Goal: Task Accomplishment & Management: Use online tool/utility

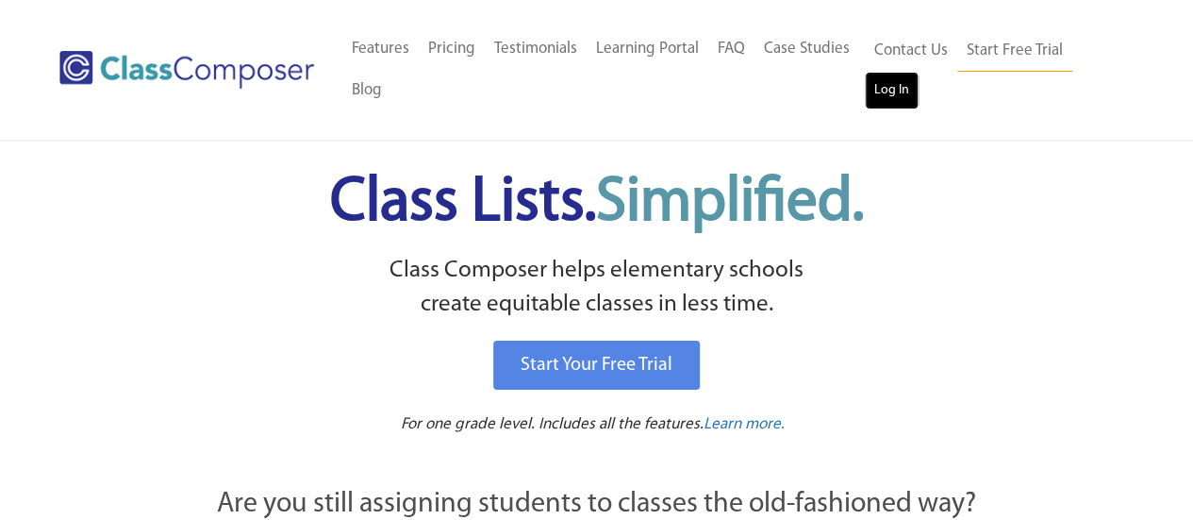
click at [876, 75] on link "Log In" at bounding box center [892, 91] width 54 height 38
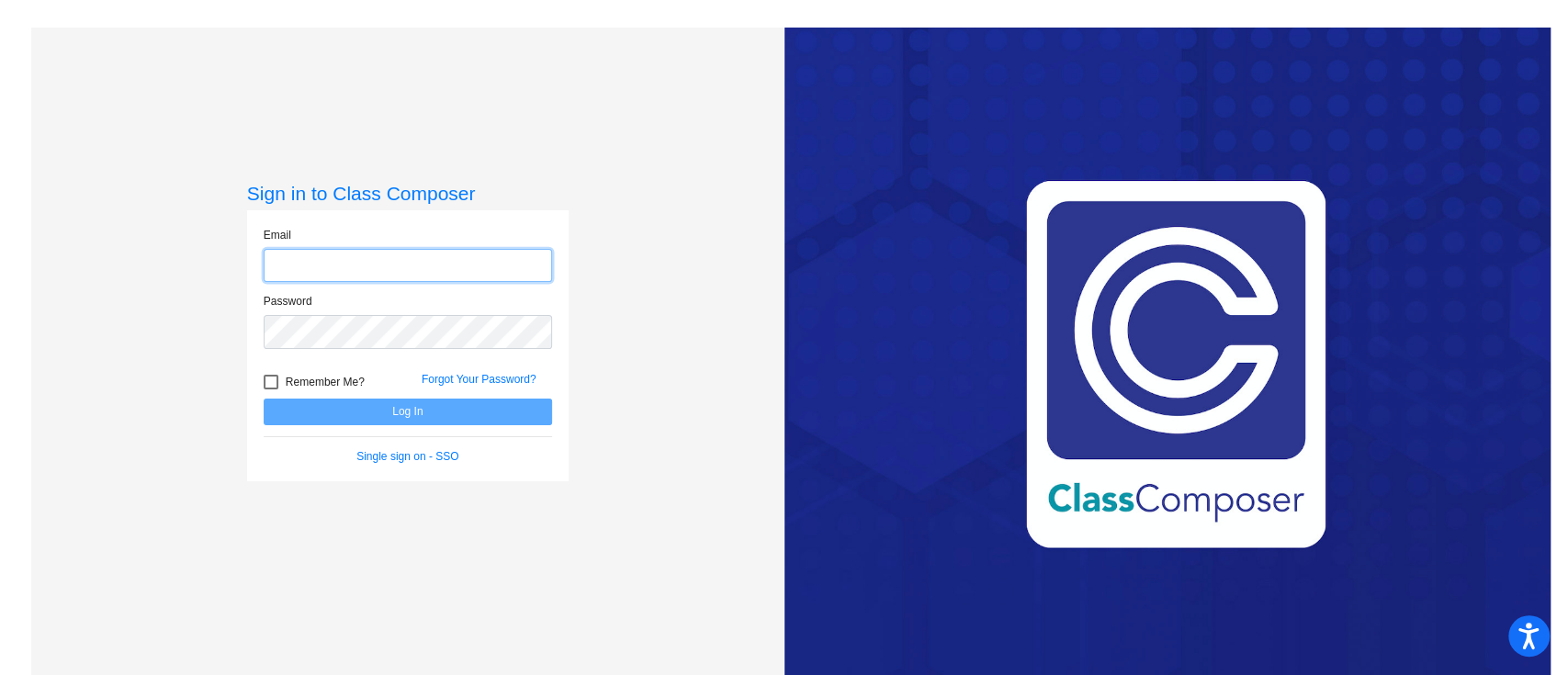
click at [375, 282] on input "email" at bounding box center [408, 266] width 288 height 34
type input "[PERSON_NAME][EMAIL_ADDRESS][PERSON_NAME][DOMAIN_NAME]"
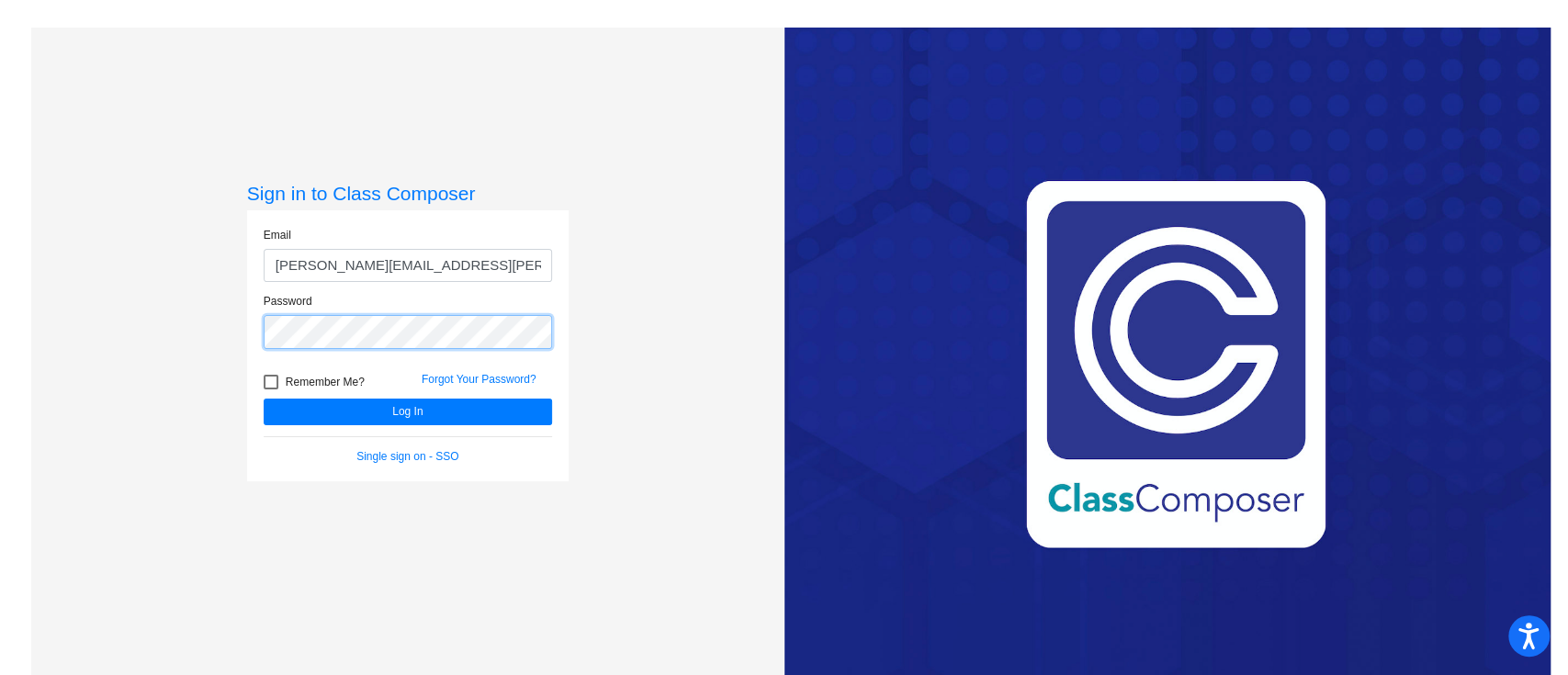
click at [264, 398] on button "Log In" at bounding box center [408, 411] width 288 height 26
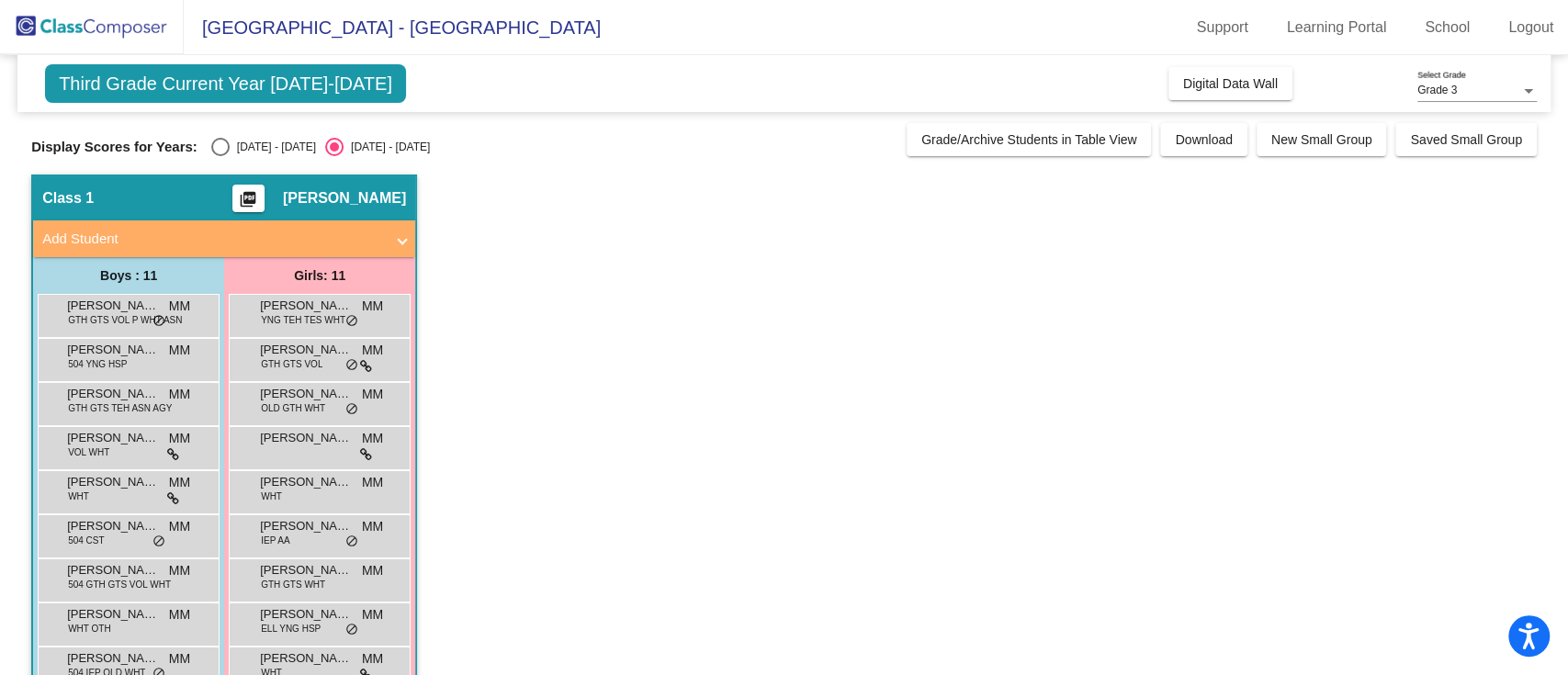
click at [220, 157] on div "Third Grade Current Year [DATE]-[DATE] Add, Move, or Retain Students Off On Inc…" at bounding box center [784, 432] width 1505 height 754
click at [220, 155] on div "Select an option" at bounding box center [220, 147] width 18 height 19
click at [220, 156] on input "[DATE] - [DATE]" at bounding box center [219, 156] width 1 height 1
radio input "true"
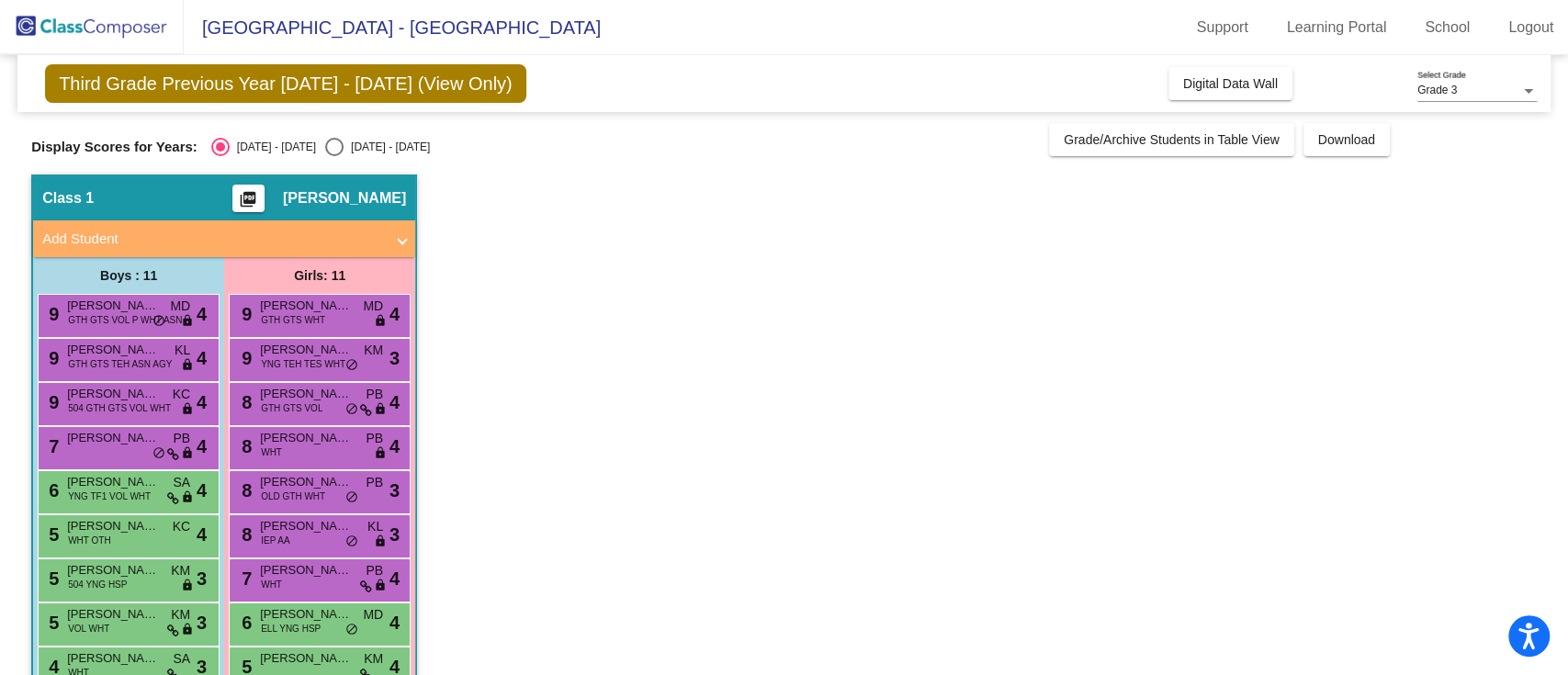
scroll to position [132, 0]
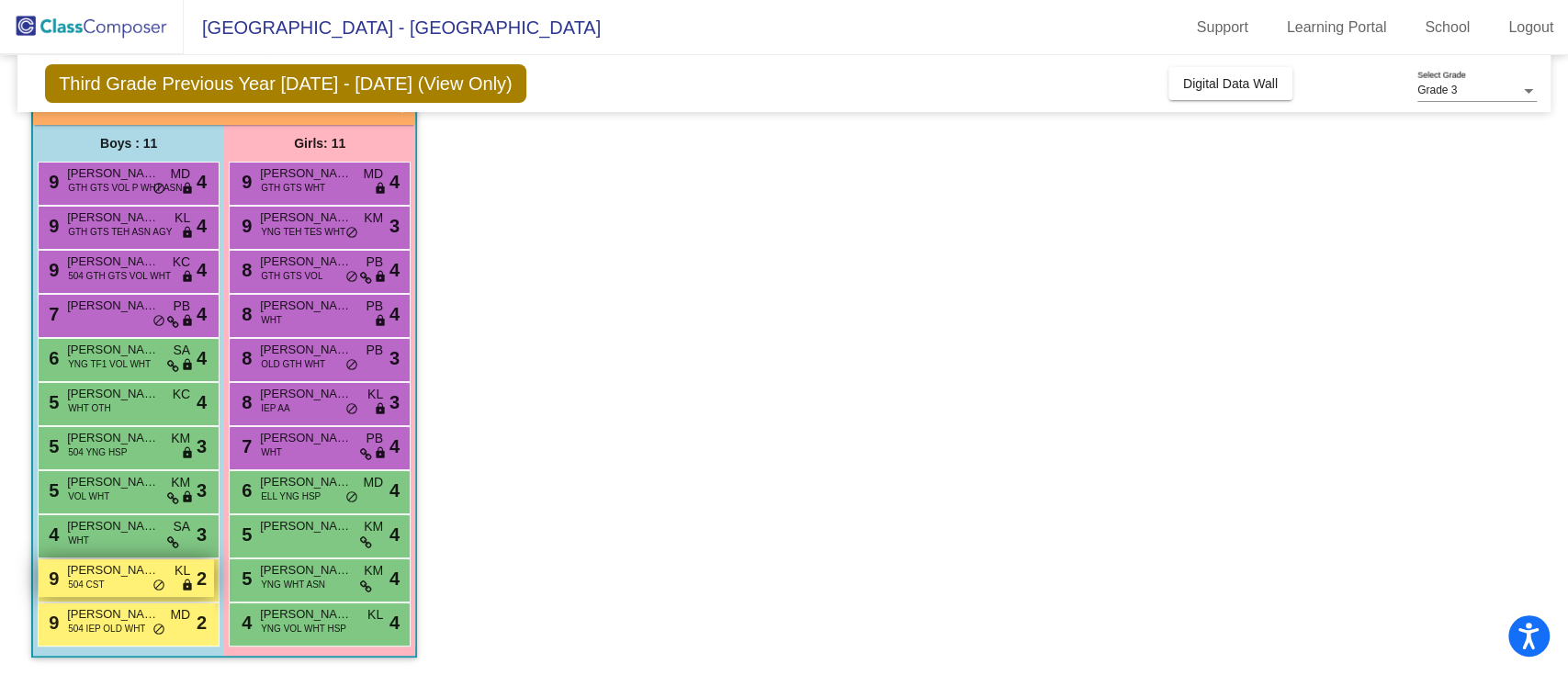
click at [105, 593] on div "9 [PERSON_NAME] 504 CST KL lock do_not_disturb_alt 2" at bounding box center [127, 579] width 175 height 38
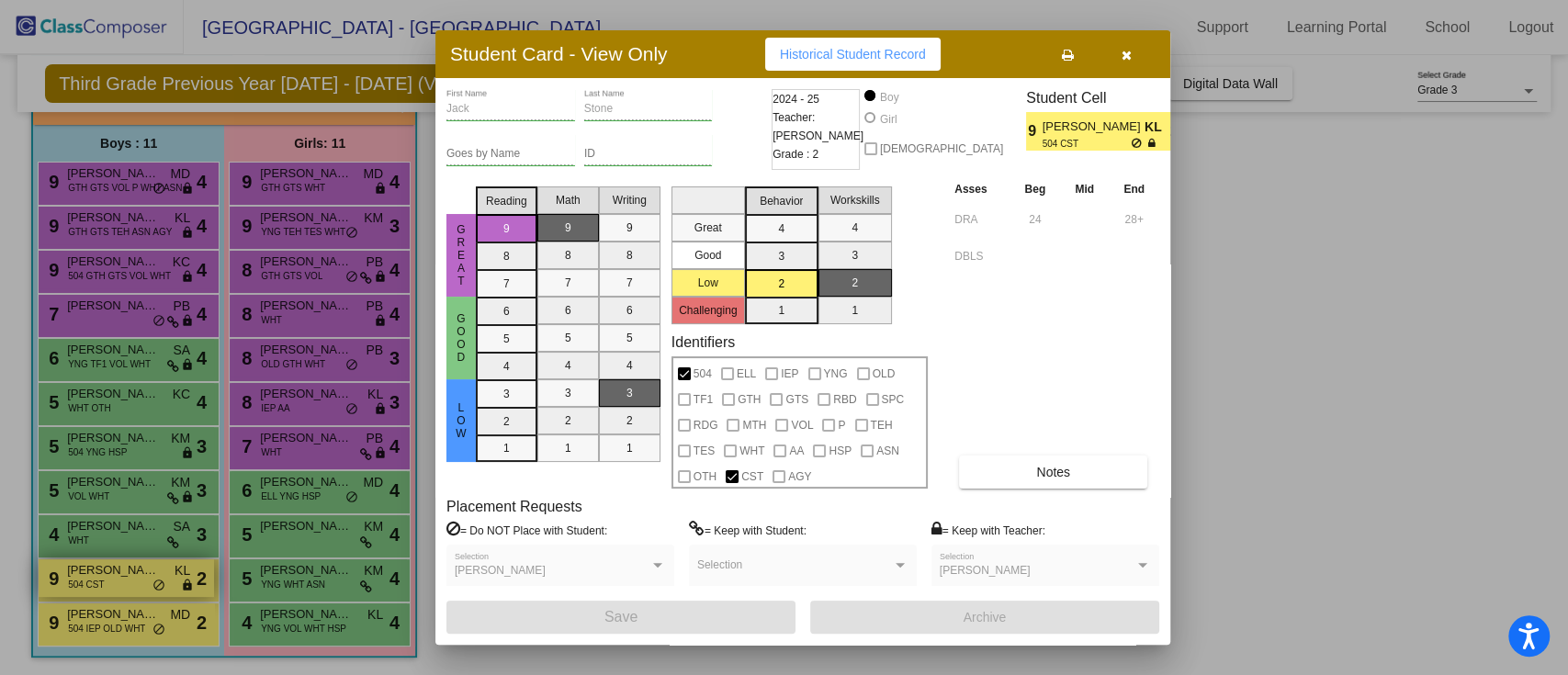
click at [105, 593] on div at bounding box center [784, 337] width 1568 height 675
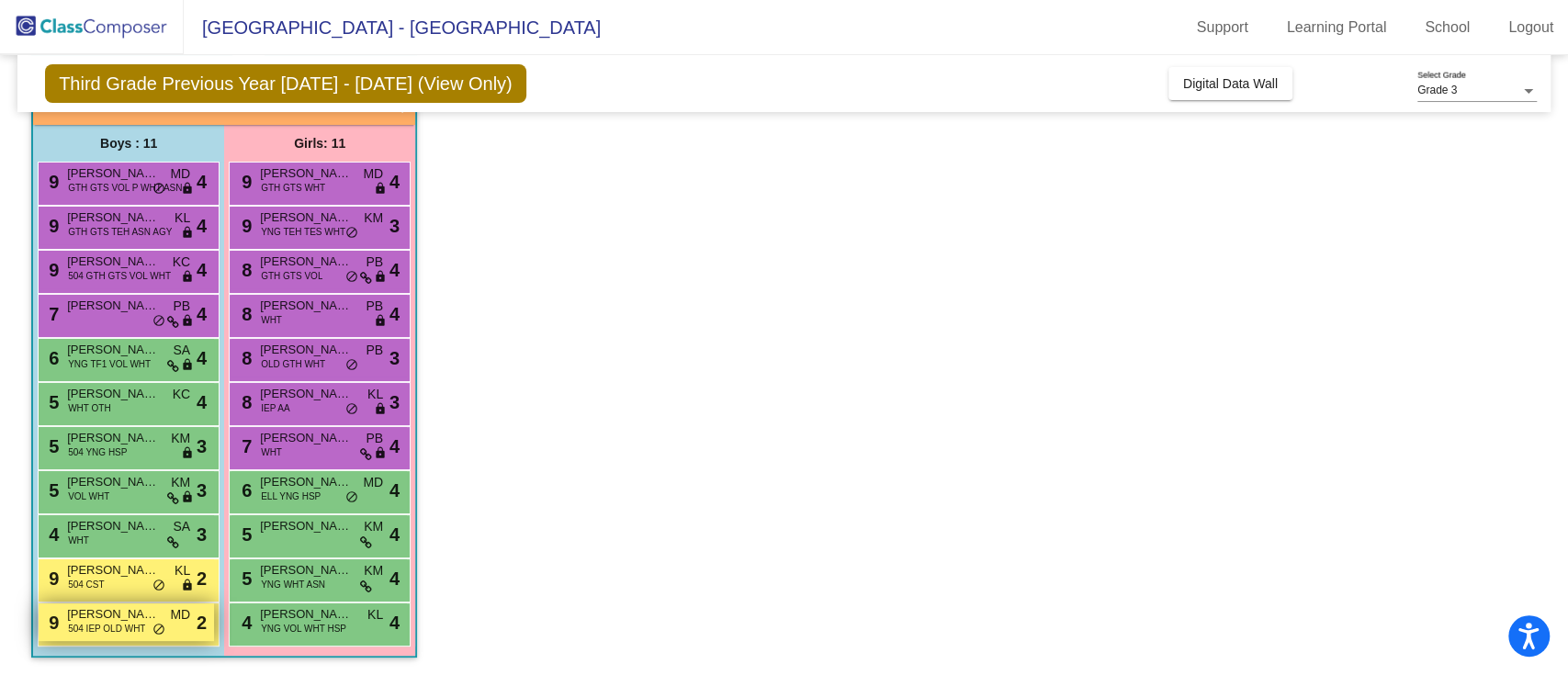
click at [127, 636] on div "9 [PERSON_NAME] 504 IEP OLD WHT MD lock do_not_disturb_alt 2" at bounding box center [127, 622] width 175 height 38
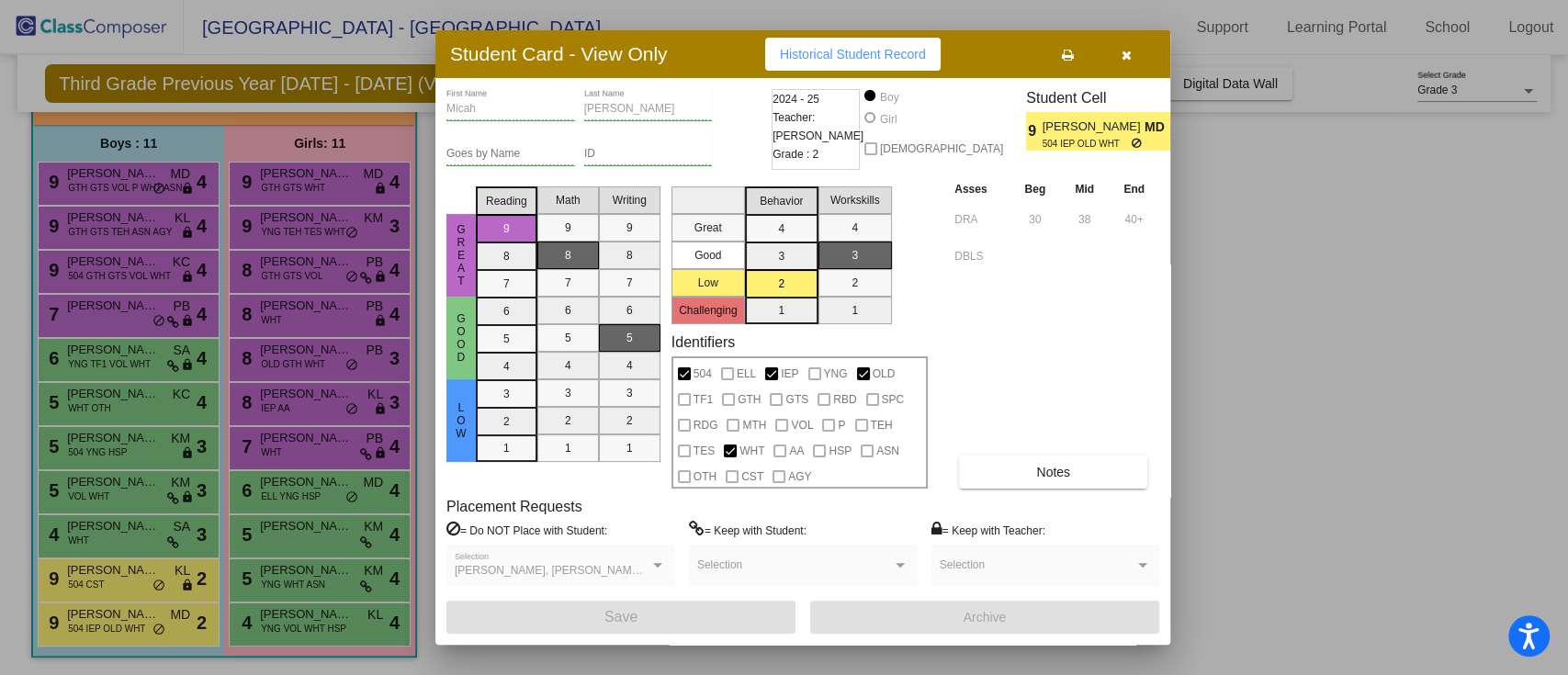
click at [116, 606] on div at bounding box center [784, 337] width 1568 height 675
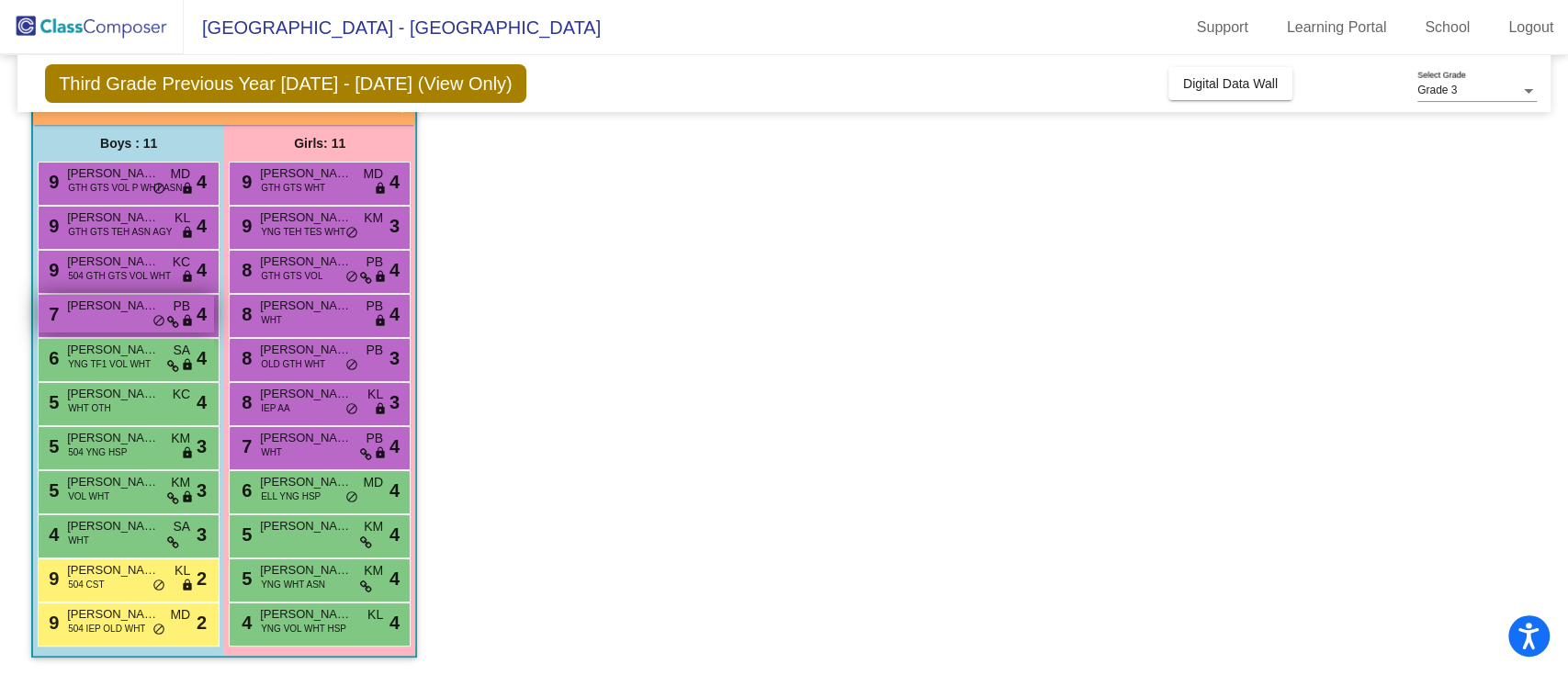
click at [172, 304] on span "PB" at bounding box center [181, 307] width 18 height 19
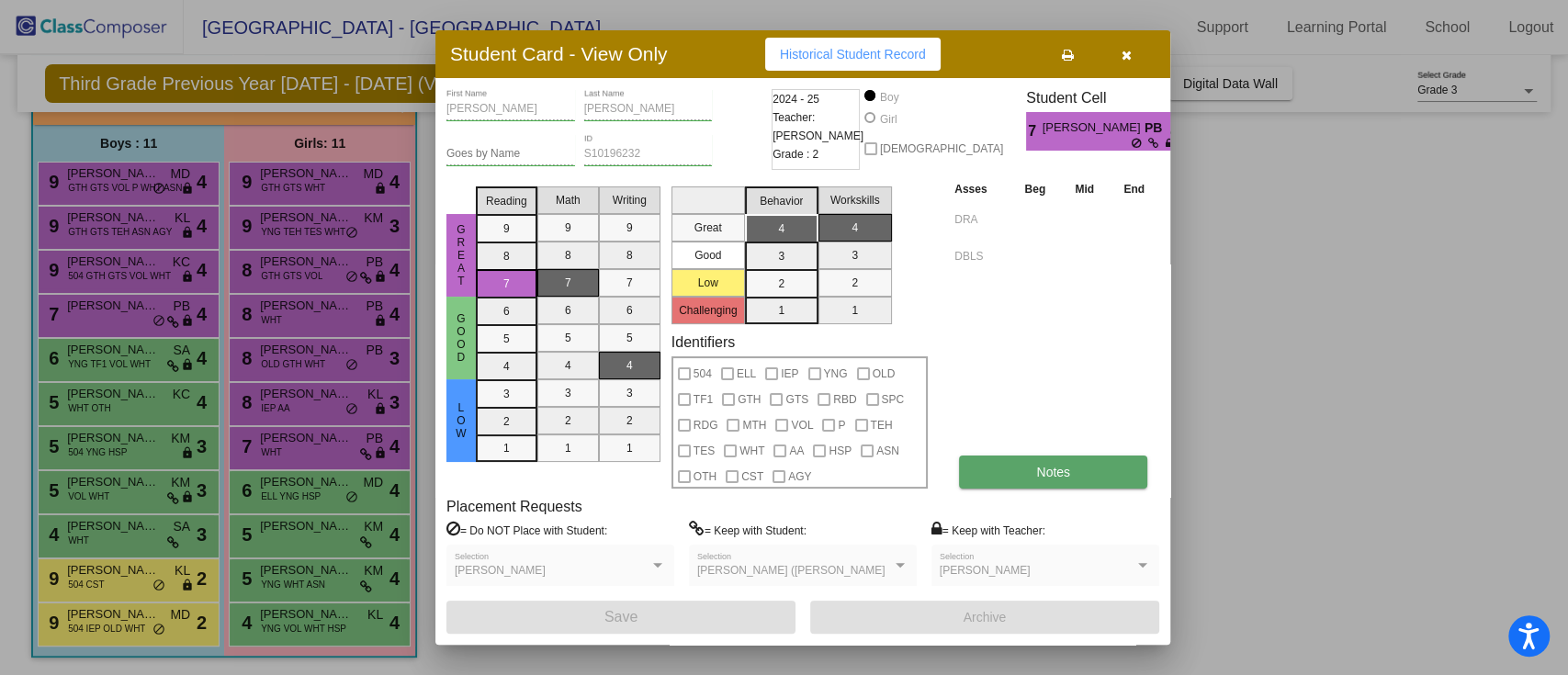
click at [1104, 470] on button "Notes" at bounding box center [1052, 472] width 188 height 33
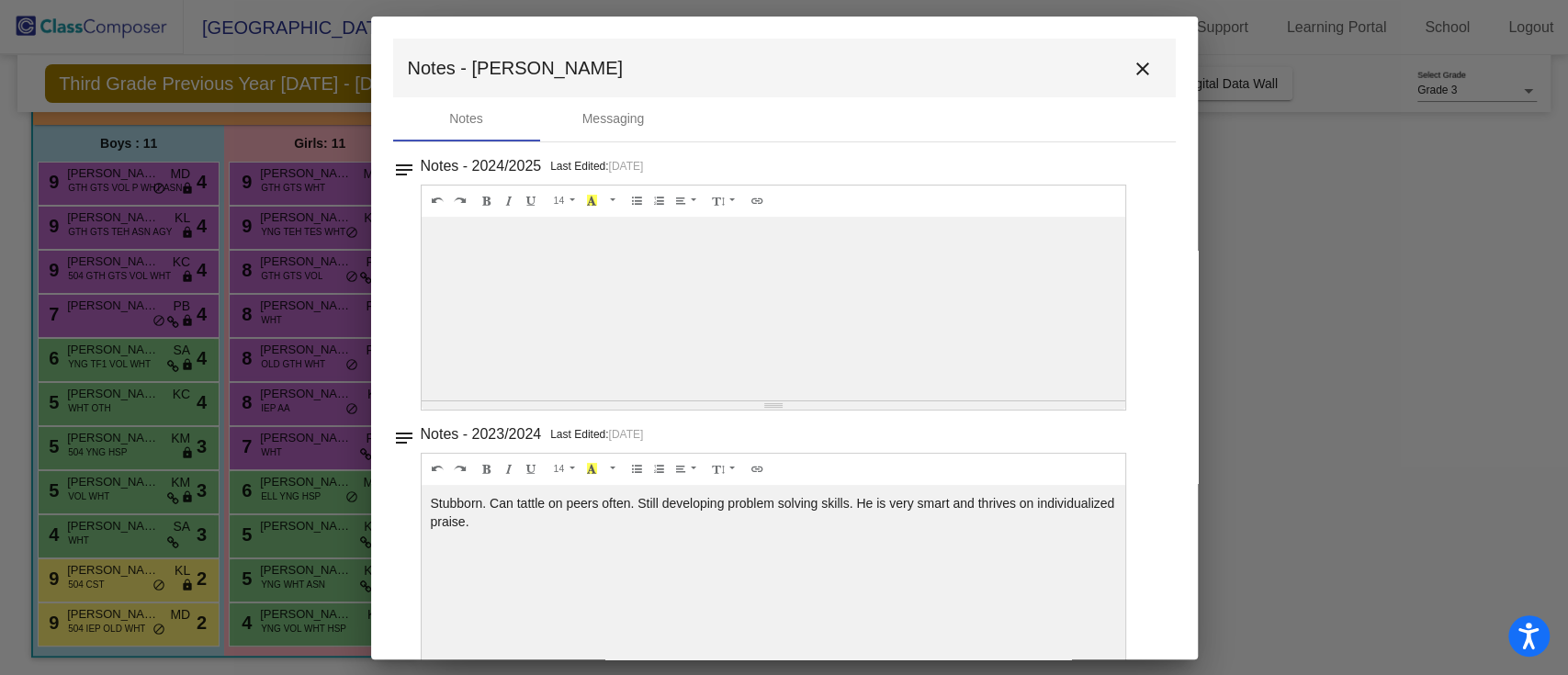
click at [1135, 57] on mat-icon "close" at bounding box center [1142, 68] width 22 height 22
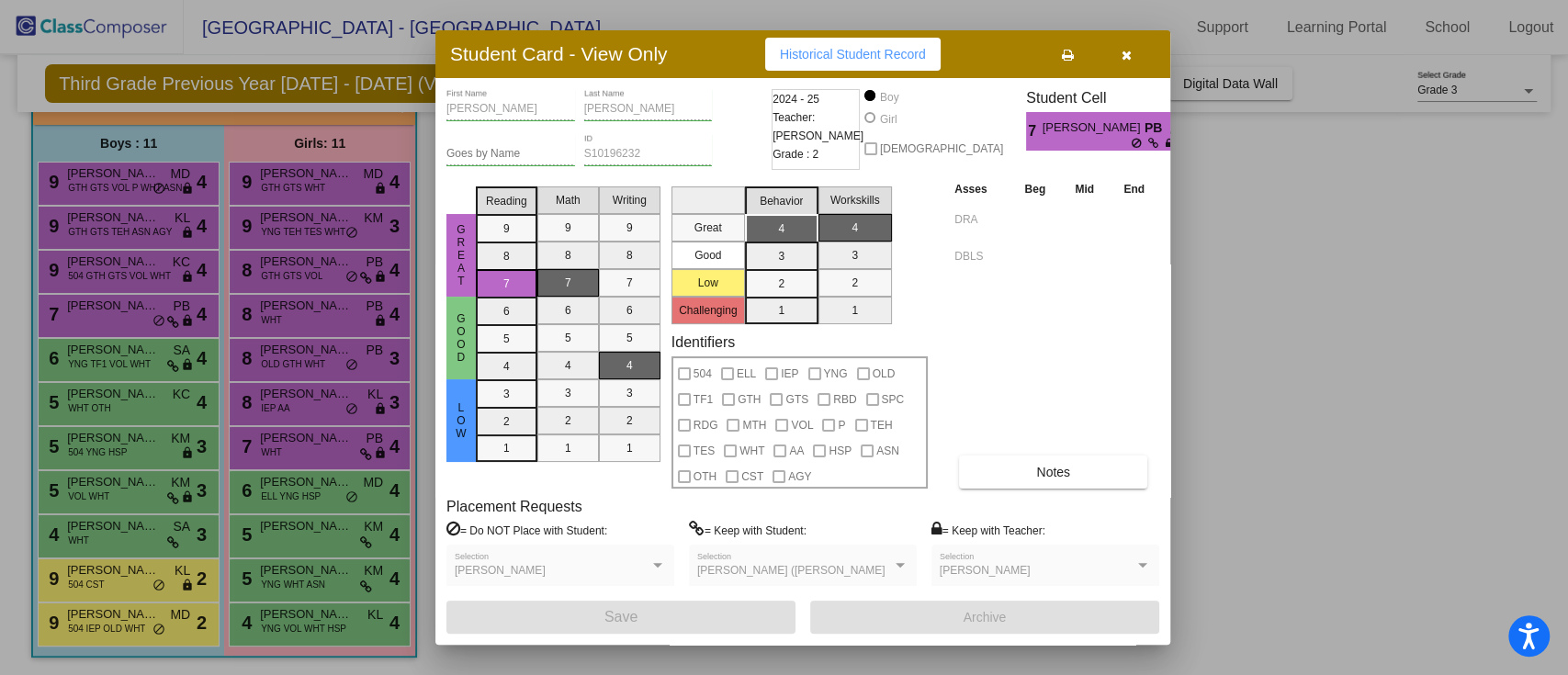
click at [212, 496] on div at bounding box center [784, 337] width 1568 height 675
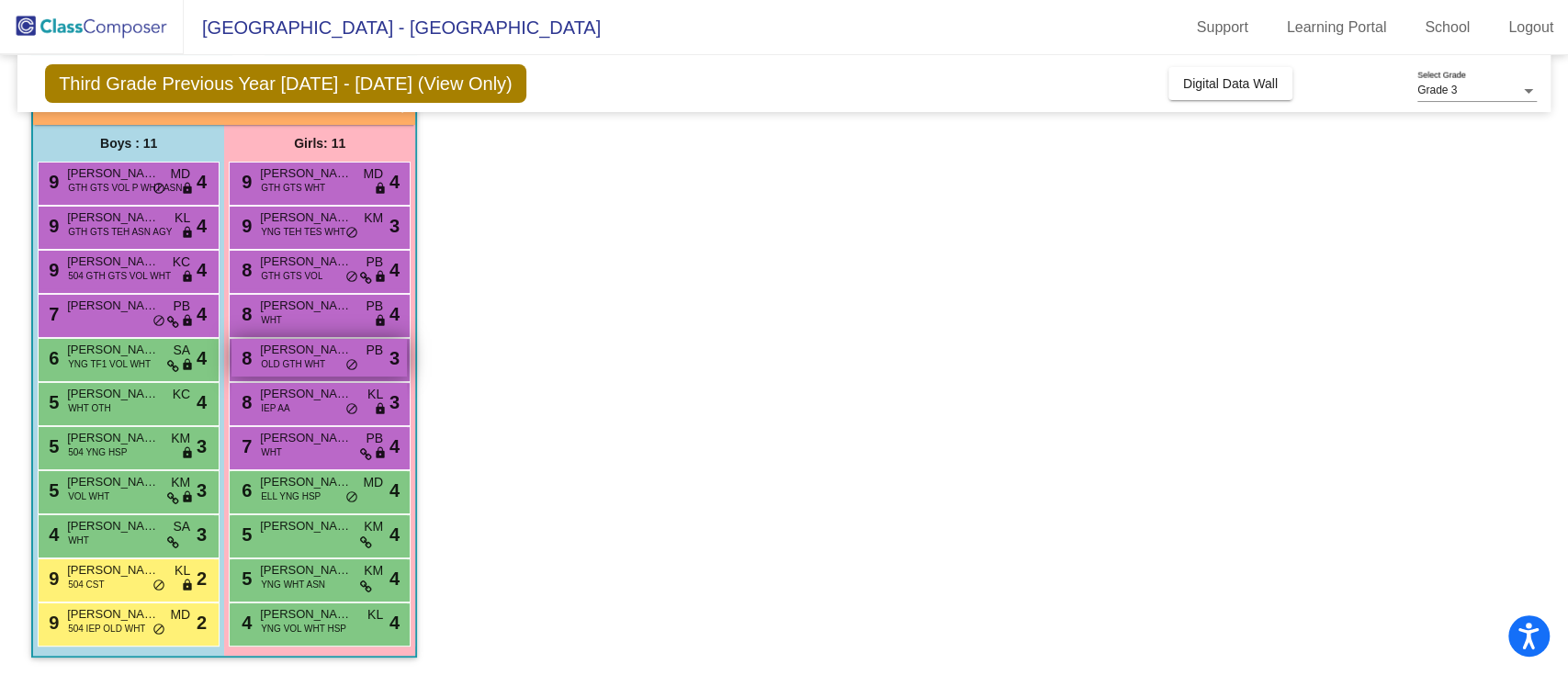
click at [333, 352] on span "[PERSON_NAME]" at bounding box center [306, 350] width 91 height 19
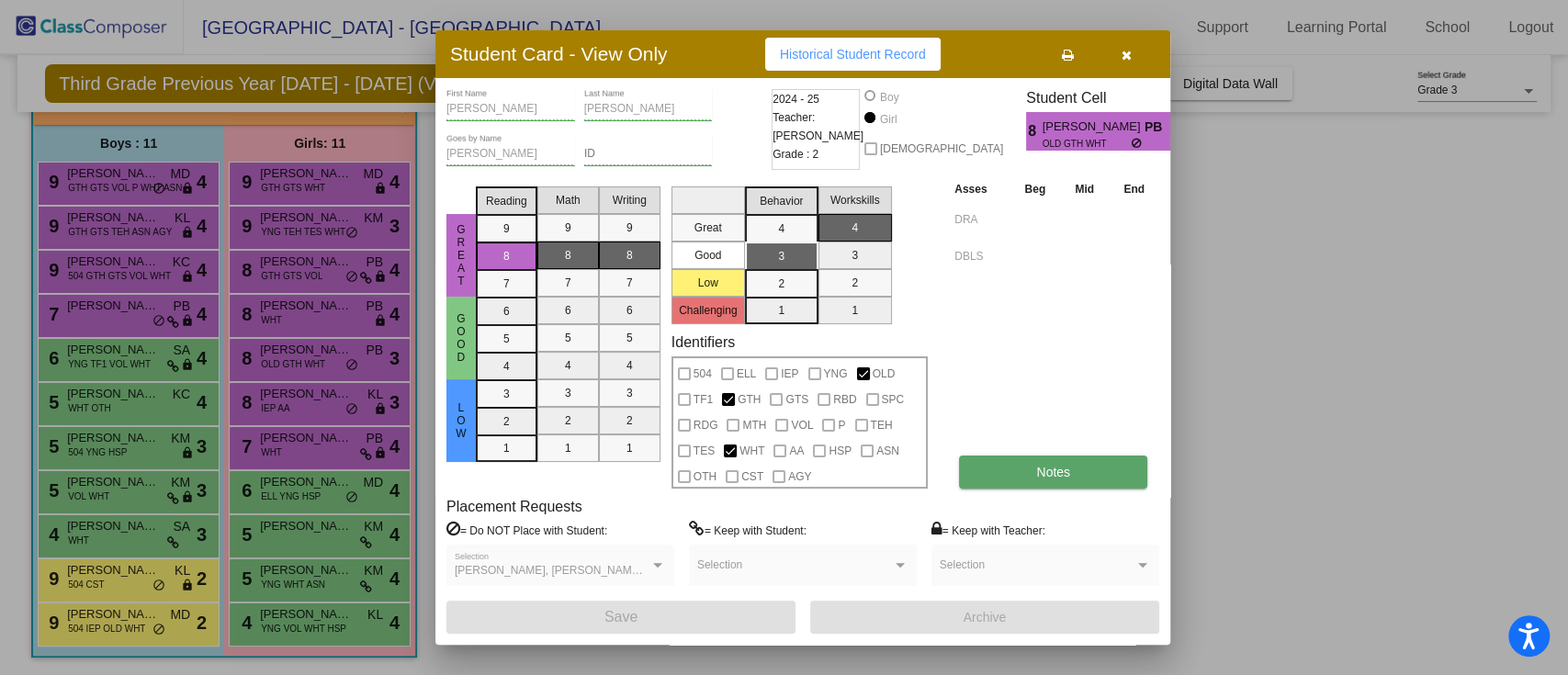
click at [1088, 483] on button "Notes" at bounding box center [1052, 472] width 188 height 33
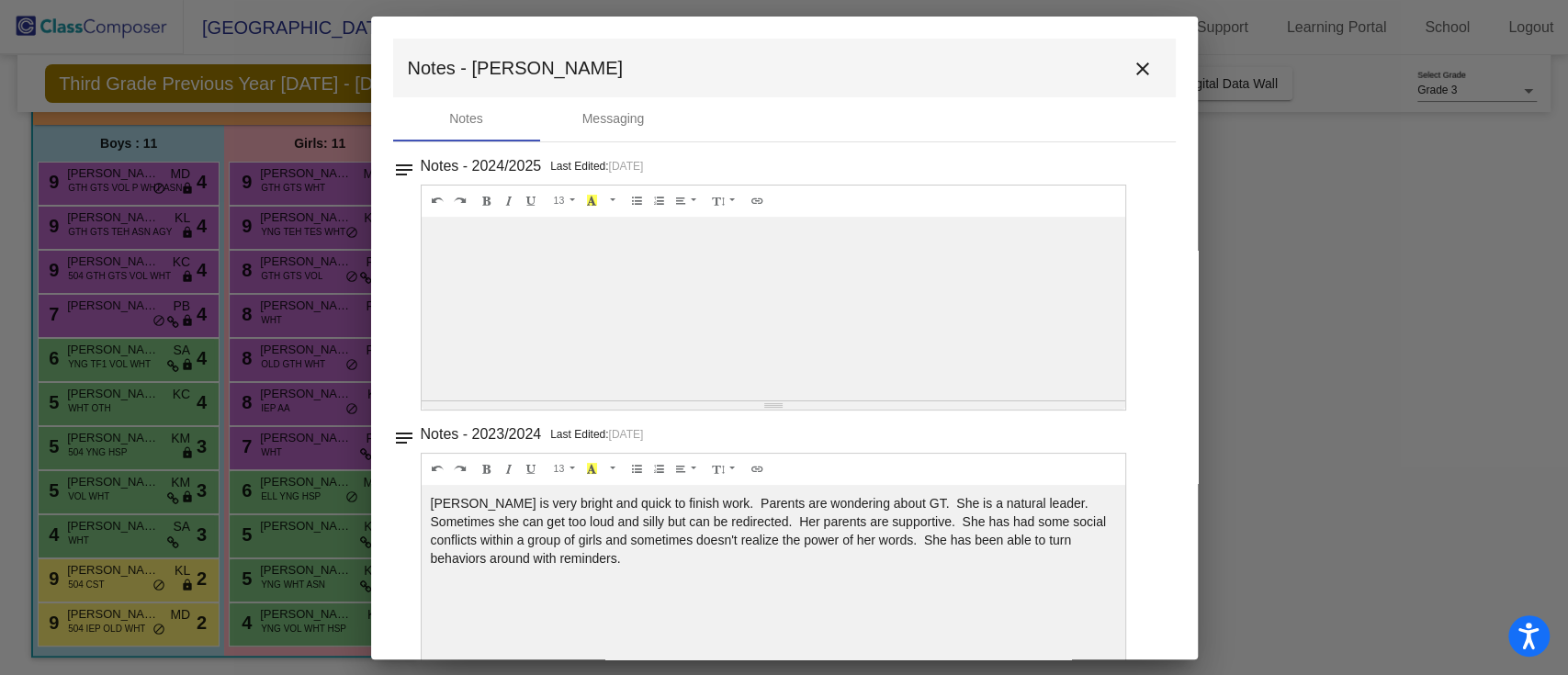
click at [1131, 72] on mat-icon "close" at bounding box center [1142, 68] width 22 height 22
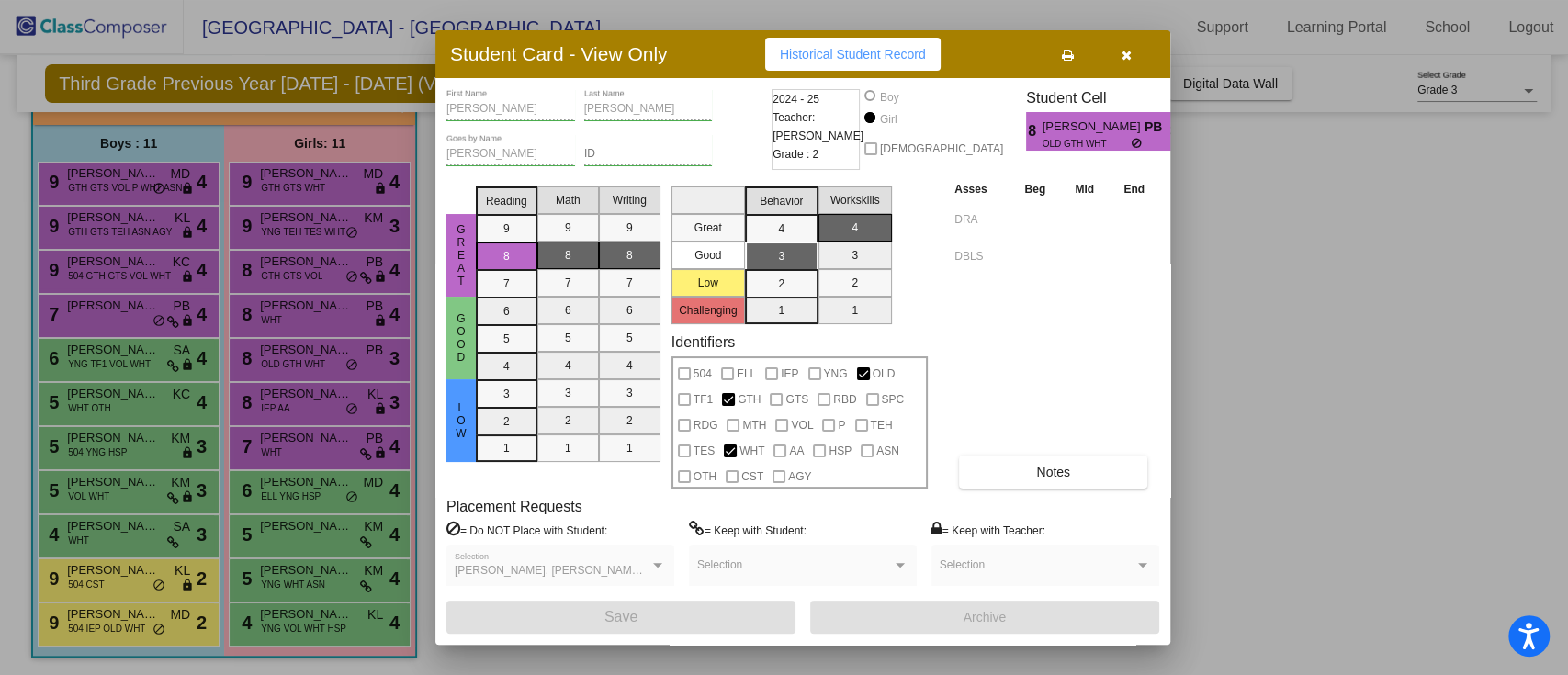
click at [1116, 59] on button "button" at bounding box center [1126, 55] width 58 height 33
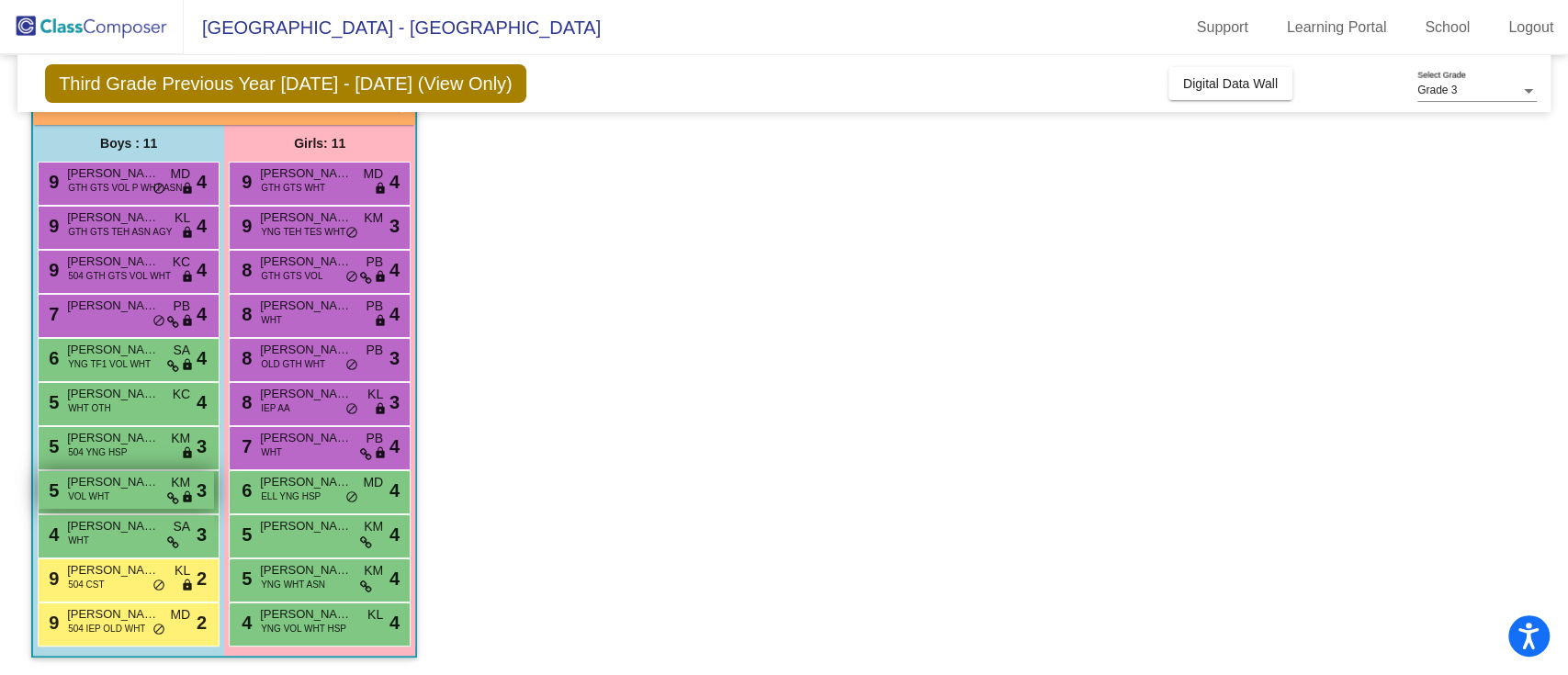
click at [97, 504] on div "5 [PERSON_NAME] VOL WHT KM lock do_not_disturb_alt 3" at bounding box center [127, 490] width 175 height 38
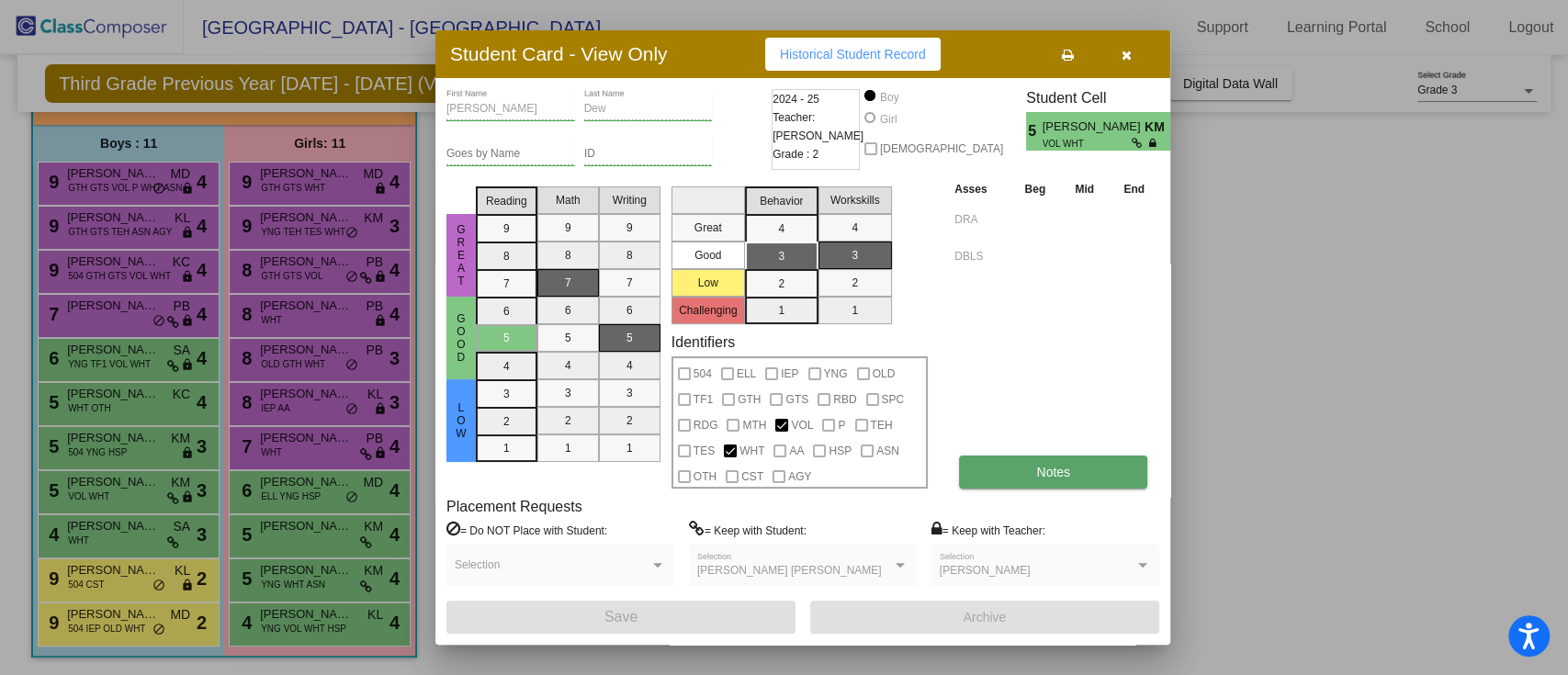
click at [1004, 474] on button "Notes" at bounding box center [1052, 472] width 188 height 33
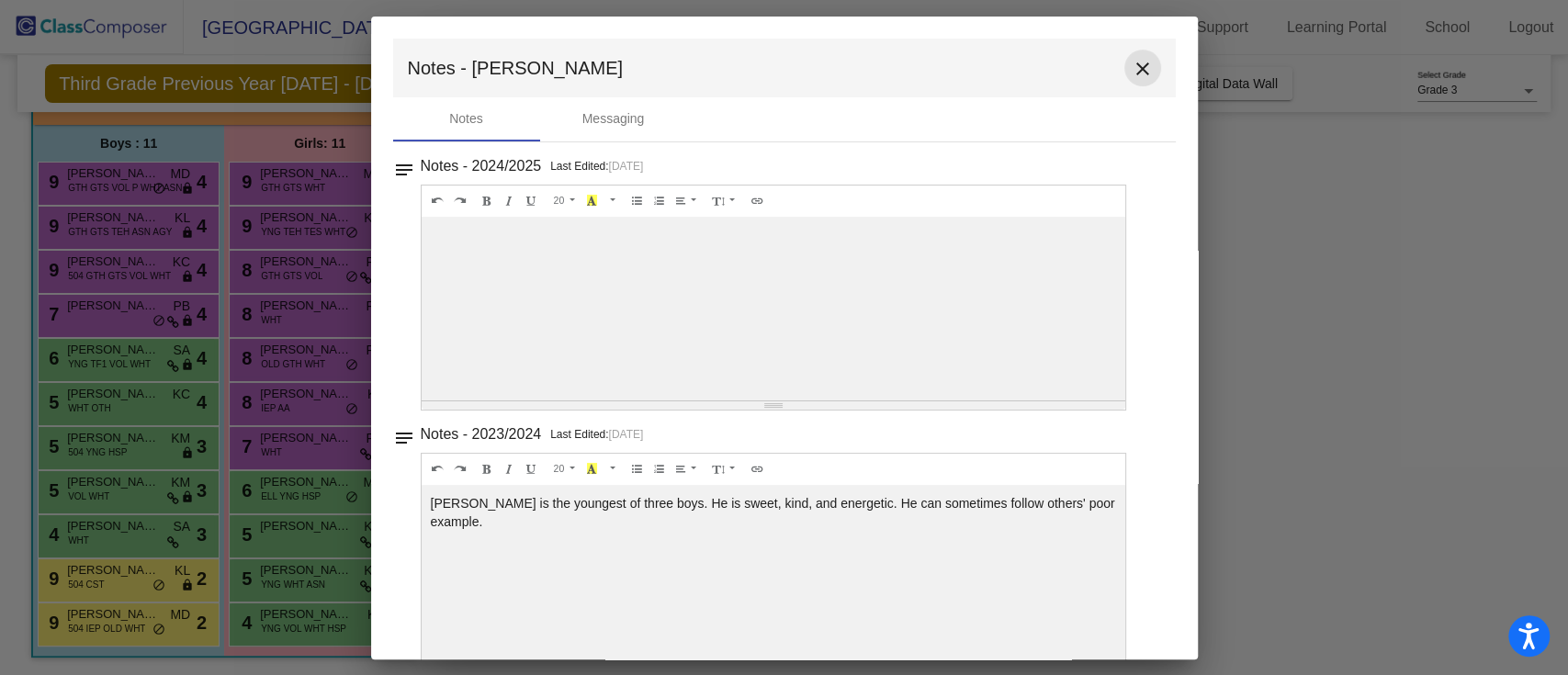
click at [1134, 69] on mat-icon "close" at bounding box center [1142, 68] width 22 height 22
